Goal: Task Accomplishment & Management: Use online tool/utility

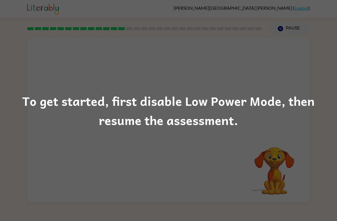
click at [287, 93] on div "To get started, first disable Low Power Mode, then resume the assessment." at bounding box center [168, 110] width 337 height 39
click at [290, 67] on div "To get started, first disable Low Power Mode, then resume the assessment." at bounding box center [168, 110] width 337 height 221
click at [279, 77] on div "To get started, first disable Low Power Mode, then resume the assessment." at bounding box center [168, 110] width 337 height 221
click at [290, 67] on div "To get started, first disable Low Power Mode, then resume the assessment." at bounding box center [168, 110] width 337 height 221
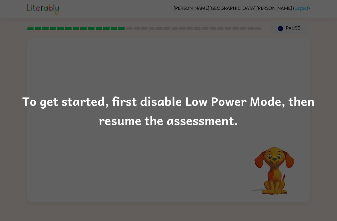
click at [290, 67] on div "To get started, first disable Low Power Mode, then resume the assessment." at bounding box center [168, 110] width 337 height 221
click at [296, 74] on div "To get started, first disable Low Power Mode, then resume the assessment." at bounding box center [168, 110] width 337 height 221
click at [277, 70] on div "To get started, first disable Low Power Mode, then resume the assessment." at bounding box center [168, 110] width 337 height 221
click at [9, 0] on div "To get started, first disable Low Power Mode, then resume the assessment." at bounding box center [168, 110] width 337 height 221
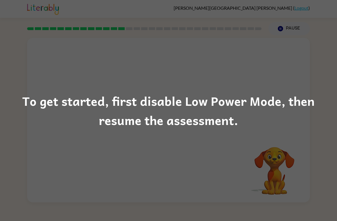
click at [327, 1] on div "To get started, first disable Low Power Mode, then resume the assessment." at bounding box center [168, 110] width 337 height 221
click at [287, 29] on div "To get started, first disable Low Power Mode, then resume the assessment." at bounding box center [168, 110] width 337 height 221
click at [239, 105] on div "To get started, first disable Low Power Mode, then resume the assessment." at bounding box center [168, 110] width 337 height 39
click at [232, 124] on div "To get started, first disable Low Power Mode, then resume the assessment." at bounding box center [168, 110] width 337 height 39
click at [223, 127] on div "To get started, first disable Low Power Mode, then resume the assessment." at bounding box center [168, 110] width 337 height 39
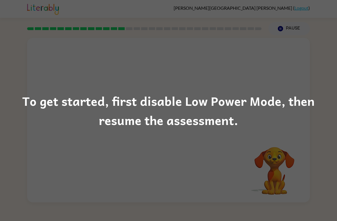
click at [223, 127] on div "To get started, first disable Low Power Mode, then resume the assessment." at bounding box center [168, 110] width 337 height 39
click at [304, 134] on div "To get started, first disable Low Power Mode, then resume the assessment." at bounding box center [168, 110] width 337 height 221
click at [302, 86] on div "To get started, first disable Low Power Mode, then resume the assessment." at bounding box center [168, 110] width 337 height 221
click at [310, 69] on div "To get started, first disable Low Power Mode, then resume the assessment." at bounding box center [168, 110] width 337 height 221
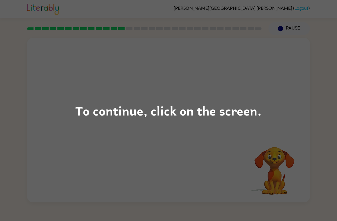
click at [307, 147] on div "To continue, click on the screen." at bounding box center [168, 110] width 337 height 221
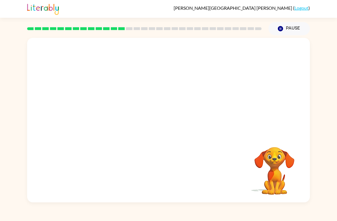
click at [314, 77] on div "Your browser must support playing .mp4 files to use Literably. Please try using…" at bounding box center [168, 118] width 337 height 167
click at [175, 121] on button "button" at bounding box center [168, 122] width 37 height 21
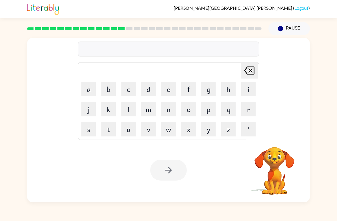
click at [150, 110] on button "m" at bounding box center [149, 109] width 14 height 14
click at [90, 88] on button "a" at bounding box center [89, 89] width 14 height 14
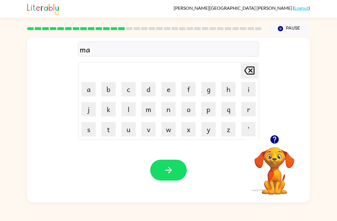
click at [148, 88] on button "d" at bounding box center [149, 89] width 14 height 14
click at [168, 108] on button "n" at bounding box center [169, 109] width 14 height 14
click at [168, 88] on button "e" at bounding box center [169, 89] width 14 height 14
click at [88, 123] on button "s" at bounding box center [89, 129] width 14 height 14
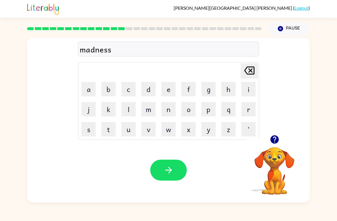
click at [160, 172] on button "button" at bounding box center [168, 169] width 37 height 21
click at [273, 143] on icon "button" at bounding box center [275, 139] width 8 height 8
click at [2, 16] on div "[PERSON_NAME] ( Logout )" at bounding box center [168, 9] width 337 height 18
click at [108, 89] on button "b" at bounding box center [109, 89] width 14 height 14
click at [190, 109] on button "o" at bounding box center [189, 109] width 14 height 14
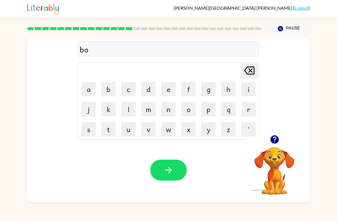
click at [128, 129] on button "u" at bounding box center [129, 129] width 14 height 14
click at [174, 107] on button "n" at bounding box center [169, 109] width 14 height 14
click at [130, 131] on button "u" at bounding box center [129, 129] width 14 height 14
click at [86, 132] on button "s" at bounding box center [89, 129] width 14 height 14
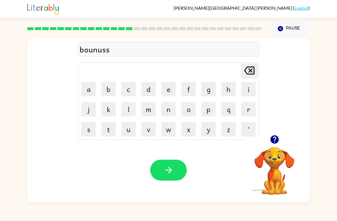
click at [251, 70] on icon at bounding box center [250, 70] width 10 height 8
click at [174, 180] on button "button" at bounding box center [168, 169] width 37 height 21
click at [88, 130] on button "s" at bounding box center [89, 129] width 14 height 14
click at [145, 107] on button "m" at bounding box center [149, 109] width 14 height 14
click at [189, 107] on button "o" at bounding box center [189, 109] width 14 height 14
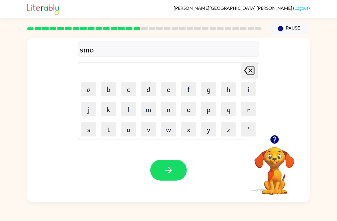
click at [250, 108] on button "r" at bounding box center [249, 109] width 14 height 14
click at [170, 84] on button "e" at bounding box center [169, 89] width 14 height 14
click at [167, 171] on icon "button" at bounding box center [169, 170] width 10 height 10
click at [90, 89] on button "a" at bounding box center [89, 89] width 14 height 14
click at [151, 107] on button "m" at bounding box center [149, 109] width 14 height 14
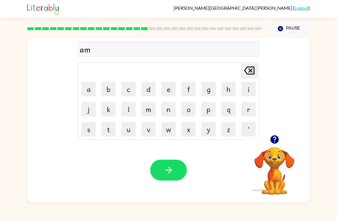
click at [252, 69] on icon at bounding box center [250, 70] width 10 height 8
click at [257, 69] on button "[PERSON_NAME] last character input" at bounding box center [249, 70] width 17 height 15
click at [251, 110] on button "r" at bounding box center [249, 109] width 14 height 14
click at [89, 89] on button "a" at bounding box center [89, 89] width 14 height 14
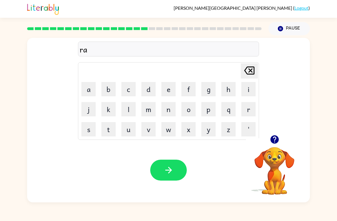
click at [152, 108] on button "m" at bounding box center [149, 109] width 14 height 14
click at [170, 174] on icon "button" at bounding box center [169, 170] width 10 height 10
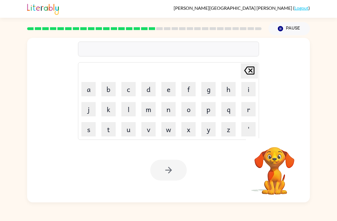
click at [287, 150] on video "Your browser must support playing .mp4 files to use Literably. Please try using…" at bounding box center [274, 166] width 57 height 57
click at [108, 89] on button "b" at bounding box center [109, 89] width 14 height 14
click at [251, 112] on button "r" at bounding box center [249, 109] width 14 height 14
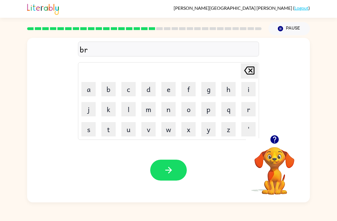
click at [250, 88] on button "i" at bounding box center [249, 89] width 14 height 14
click at [153, 108] on button "m" at bounding box center [149, 109] width 14 height 14
click at [247, 88] on button "i" at bounding box center [249, 89] width 14 height 14
click at [171, 112] on button "n" at bounding box center [169, 109] width 14 height 14
click at [210, 88] on button "g" at bounding box center [209, 89] width 14 height 14
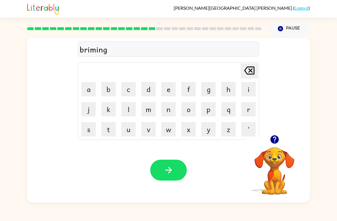
click at [175, 169] on button "button" at bounding box center [168, 169] width 37 height 21
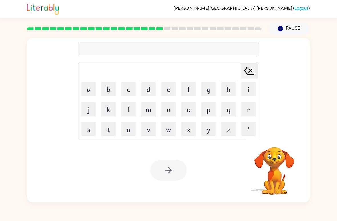
click at [249, 106] on button "r" at bounding box center [249, 109] width 14 height 14
click at [249, 89] on button "i" at bounding box center [249, 89] width 14 height 14
click at [92, 124] on button "s" at bounding box center [89, 129] width 14 height 14
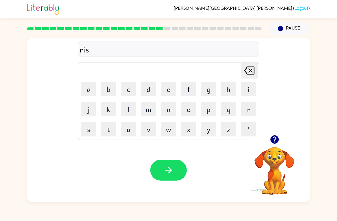
click at [132, 90] on button "c" at bounding box center [129, 89] width 14 height 14
click at [112, 109] on button "k" at bounding box center [109, 109] width 14 height 14
click at [207, 130] on button "y" at bounding box center [209, 129] width 14 height 14
click at [167, 88] on button "e" at bounding box center [169, 89] width 14 height 14
click at [89, 128] on button "s" at bounding box center [89, 129] width 14 height 14
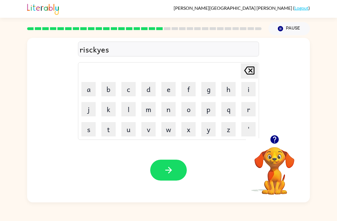
click at [111, 125] on button "t" at bounding box center [109, 129] width 14 height 14
click at [176, 166] on button "button" at bounding box center [168, 169] width 37 height 21
click at [88, 90] on button "a" at bounding box center [89, 89] width 14 height 14
click at [247, 108] on button "r" at bounding box center [249, 109] width 14 height 14
click at [127, 87] on button "c" at bounding box center [129, 89] width 14 height 14
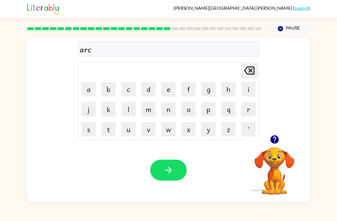
click at [226, 89] on button "h" at bounding box center [229, 89] width 14 height 14
click at [169, 124] on button "w" at bounding box center [169, 129] width 14 height 14
click at [87, 86] on button "a" at bounding box center [89, 89] width 14 height 14
click at [205, 127] on button "y" at bounding box center [209, 129] width 14 height 14
click at [170, 174] on icon "button" at bounding box center [169, 170] width 10 height 10
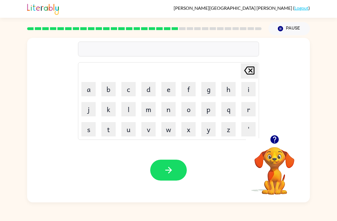
click at [192, 85] on button "f" at bounding box center [189, 89] width 14 height 14
click at [184, 113] on button "o" at bounding box center [189, 109] width 14 height 14
click at [126, 112] on button "l" at bounding box center [129, 109] width 14 height 14
click at [188, 107] on button "o" at bounding box center [189, 109] width 14 height 14
click at [170, 126] on button "w" at bounding box center [169, 129] width 14 height 14
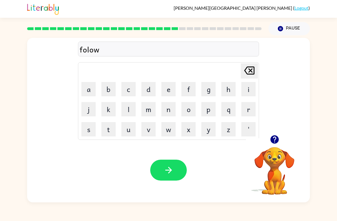
click at [175, 169] on button "button" at bounding box center [168, 169] width 37 height 21
click at [128, 91] on button "c" at bounding box center [129, 89] width 14 height 14
click at [170, 89] on button "e" at bounding box center [169, 89] width 14 height 14
click at [173, 107] on button "n" at bounding box center [169, 109] width 14 height 14
click at [114, 126] on button "t" at bounding box center [109, 129] width 14 height 14
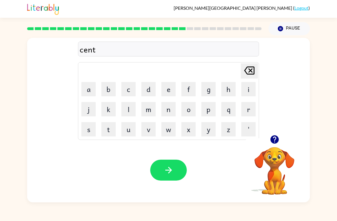
click at [91, 92] on button "a" at bounding box center [89, 89] width 14 height 14
click at [206, 111] on button "p" at bounding box center [209, 109] width 14 height 14
click at [252, 86] on button "i" at bounding box center [249, 89] width 14 height 14
click at [151, 88] on button "d" at bounding box center [149, 89] width 14 height 14
click at [252, 69] on icon at bounding box center [250, 70] width 10 height 8
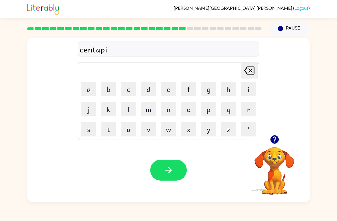
click at [255, 67] on icon "[PERSON_NAME] last character input" at bounding box center [250, 70] width 14 height 14
click at [216, 126] on button "y" at bounding box center [209, 129] width 14 height 14
click at [145, 92] on button "d" at bounding box center [149, 89] width 14 height 14
click at [165, 174] on icon "button" at bounding box center [169, 170] width 10 height 10
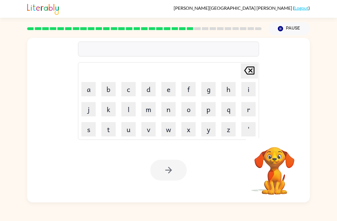
click at [196, 39] on div "[PERSON_NAME] last character input a b c d e f g h i j k l m n o p q r s t u v …" at bounding box center [168, 86] width 181 height 107
click at [90, 129] on button "s" at bounding box center [89, 129] width 14 height 14
click at [128, 131] on button "u" at bounding box center [129, 129] width 14 height 14
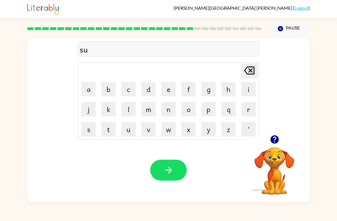
click at [89, 132] on button "s" at bounding box center [89, 129] width 14 height 14
click at [110, 126] on button "t" at bounding box center [109, 129] width 14 height 14
click at [90, 89] on button "a" at bounding box center [89, 89] width 14 height 14
click at [251, 87] on button "i" at bounding box center [249, 89] width 14 height 14
click at [168, 106] on button "n" at bounding box center [169, 109] width 14 height 14
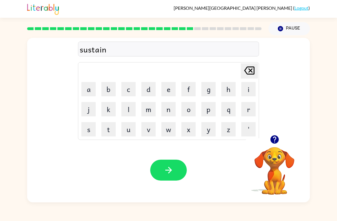
click at [150, 87] on button "d" at bounding box center [149, 89] width 14 height 14
click at [249, 70] on icon "[PERSON_NAME] last character input" at bounding box center [250, 70] width 14 height 14
click at [173, 88] on button "e" at bounding box center [169, 89] width 14 height 14
click at [152, 87] on button "d" at bounding box center [149, 89] width 14 height 14
click at [178, 172] on button "button" at bounding box center [168, 169] width 37 height 21
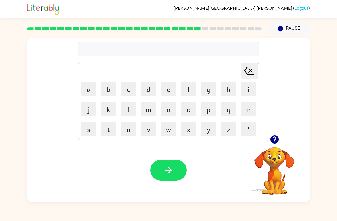
click at [192, 92] on button "f" at bounding box center [189, 89] width 14 height 14
click at [190, 112] on button "o" at bounding box center [189, 109] width 14 height 14
click at [128, 127] on button "u" at bounding box center [129, 129] width 14 height 14
click at [247, 107] on button "r" at bounding box center [249, 109] width 14 height 14
click at [173, 128] on button "w" at bounding box center [169, 129] width 14 height 14
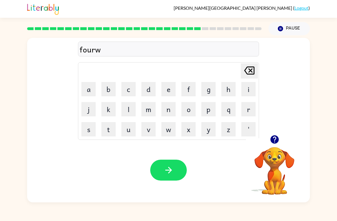
click at [91, 89] on button "a" at bounding box center [89, 89] width 14 height 14
click at [249, 73] on icon "[PERSON_NAME] last character input" at bounding box center [250, 70] width 14 height 14
click at [247, 108] on button "r" at bounding box center [249, 109] width 14 height 14
click at [144, 91] on button "d" at bounding box center [149, 89] width 14 height 14
click at [251, 71] on icon at bounding box center [250, 70] width 10 height 8
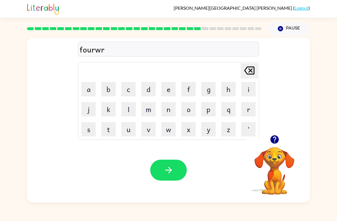
click at [251, 71] on icon at bounding box center [250, 70] width 10 height 8
click at [90, 91] on button "a" at bounding box center [89, 89] width 14 height 14
click at [154, 90] on button "d" at bounding box center [149, 89] width 14 height 14
click at [248, 72] on icon "[PERSON_NAME] last character input" at bounding box center [250, 70] width 14 height 14
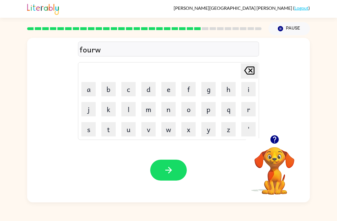
click at [88, 89] on button "a" at bounding box center [89, 89] width 14 height 14
click at [248, 107] on button "r" at bounding box center [249, 109] width 14 height 14
click at [250, 68] on icon "[PERSON_NAME] last character input" at bounding box center [250, 70] width 14 height 14
click at [150, 83] on button "d" at bounding box center [149, 89] width 14 height 14
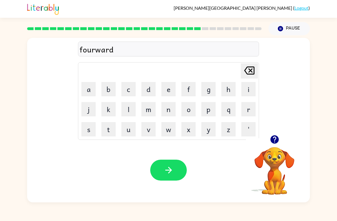
click at [176, 172] on button "button" at bounding box center [168, 169] width 37 height 21
click at [245, 112] on button "r" at bounding box center [249, 109] width 14 height 14
click at [168, 90] on button "e" at bounding box center [169, 89] width 14 height 14
click at [127, 107] on button "l" at bounding box center [129, 109] width 14 height 14
click at [87, 90] on button "a" at bounding box center [89, 89] width 14 height 14
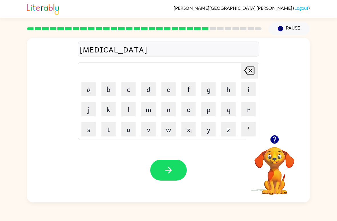
click at [151, 89] on button "d" at bounding box center [149, 89] width 14 height 14
click at [168, 90] on button "e" at bounding box center [169, 89] width 14 height 14
click at [148, 88] on button "d" at bounding box center [149, 89] width 14 height 14
click at [174, 166] on button "button" at bounding box center [168, 169] width 37 height 21
click at [208, 93] on button "g" at bounding box center [209, 89] width 14 height 14
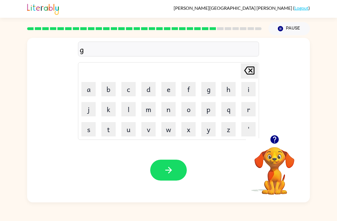
click at [190, 114] on button "o" at bounding box center [189, 109] width 14 height 14
click at [104, 88] on button "b" at bounding box center [109, 89] width 14 height 14
click at [129, 107] on button "l" at bounding box center [129, 109] width 14 height 14
click at [248, 91] on button "i" at bounding box center [249, 89] width 14 height 14
click at [171, 112] on button "n" at bounding box center [169, 109] width 14 height 14
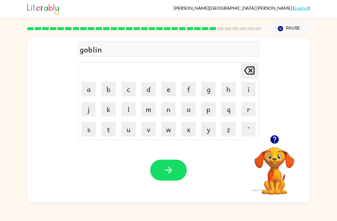
click at [172, 170] on icon "button" at bounding box center [169, 170] width 10 height 10
click at [124, 103] on button "l" at bounding box center [129, 109] width 14 height 14
click at [124, 127] on button "u" at bounding box center [129, 129] width 14 height 14
click at [145, 107] on button "m" at bounding box center [149, 109] width 14 height 14
click at [152, 89] on button "d" at bounding box center [149, 89] width 14 height 14
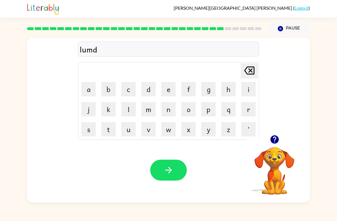
click at [247, 71] on icon "[PERSON_NAME] last character input" at bounding box center [250, 70] width 14 height 14
click at [110, 88] on button "b" at bounding box center [109, 89] width 14 height 14
click at [169, 88] on button "e" at bounding box center [169, 89] width 14 height 14
click at [245, 108] on button "r" at bounding box center [249, 109] width 14 height 14
click at [94, 88] on button "a" at bounding box center [89, 89] width 14 height 14
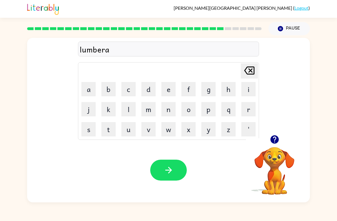
click at [249, 70] on icon "[PERSON_NAME] last character input" at bounding box center [250, 70] width 14 height 14
click at [91, 110] on button "j" at bounding box center [89, 109] width 14 height 14
click at [92, 92] on button "a" at bounding box center [89, 89] width 14 height 14
click at [131, 94] on button "c" at bounding box center [129, 89] width 14 height 14
click at [107, 109] on button "k" at bounding box center [109, 109] width 14 height 14
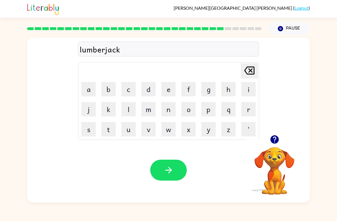
click at [166, 176] on button "button" at bounding box center [168, 169] width 37 height 21
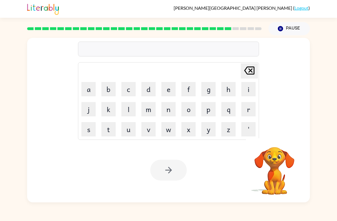
click at [336, 109] on div "[PERSON_NAME] last character input a b c d e f g h i j k l m n o p q r s t u v …" at bounding box center [168, 118] width 337 height 167
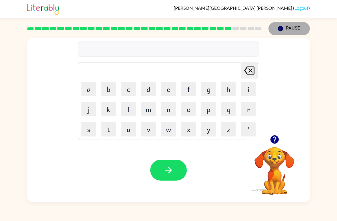
click at [292, 29] on button "Pause Pause" at bounding box center [289, 28] width 41 height 13
